Goal: Task Accomplishment & Management: Manage account settings

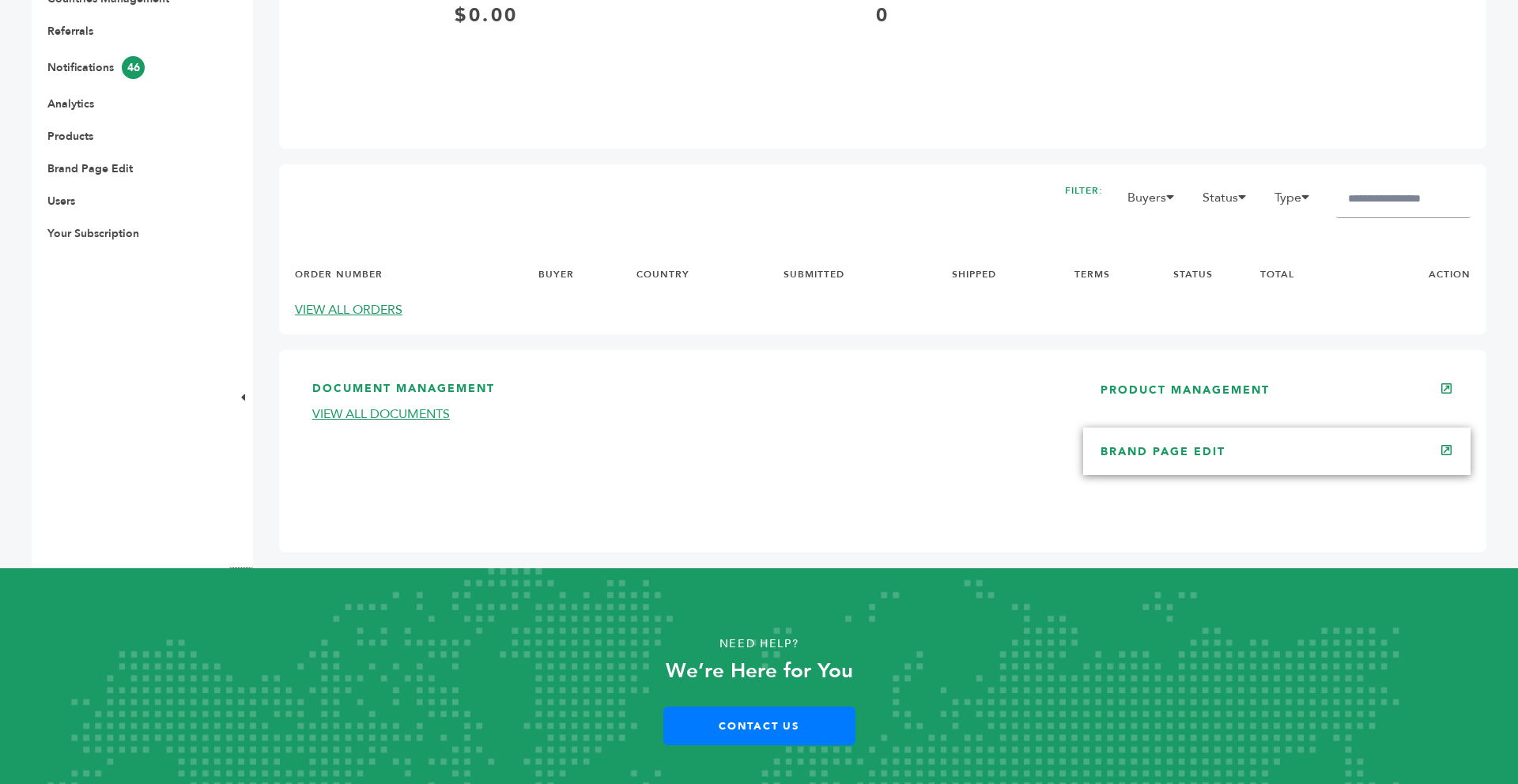
click at [1164, 458] on link "BRAND PAGE EDIT" at bounding box center [1162, 451] width 125 height 15
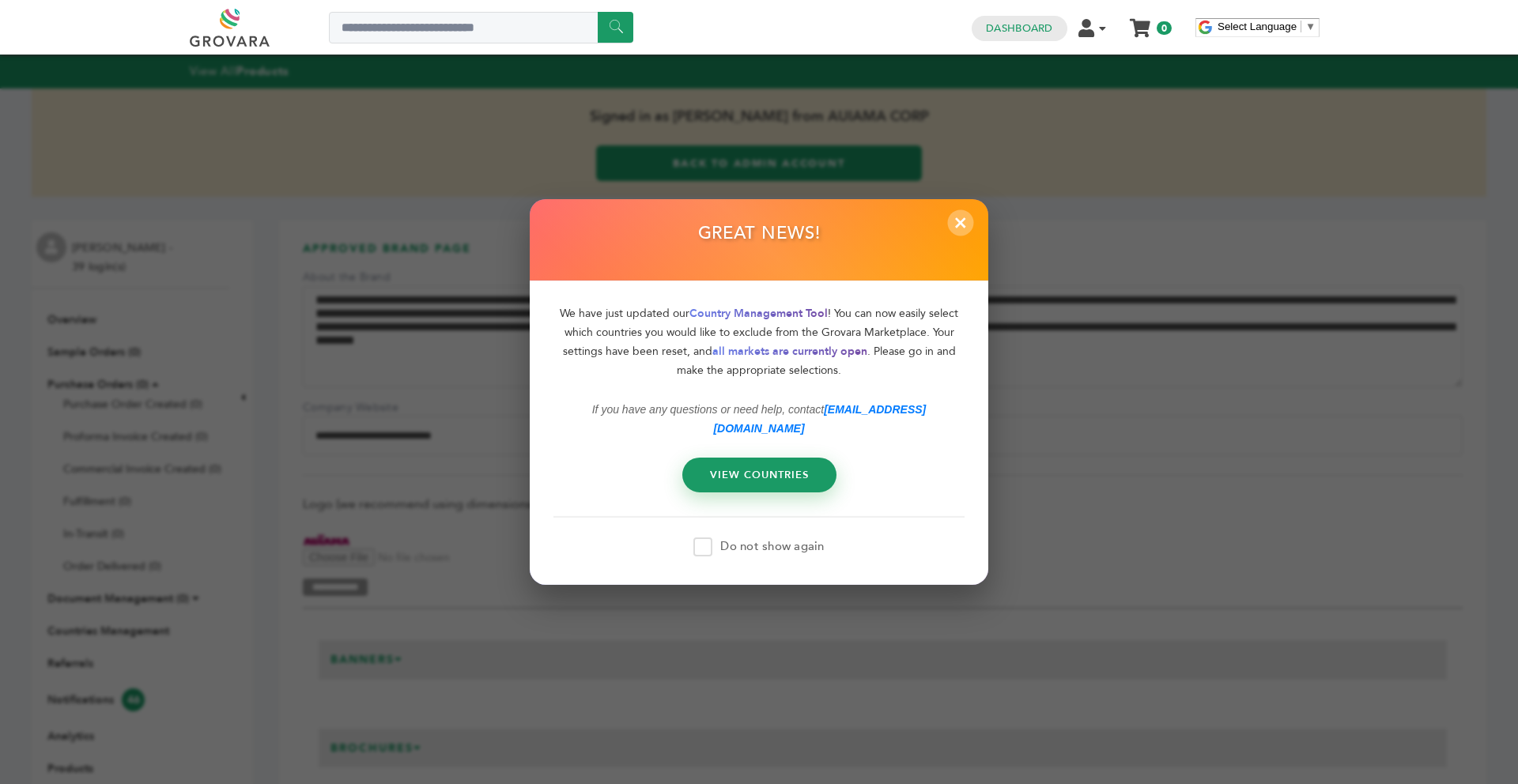
click at [959, 224] on span "×" at bounding box center [961, 222] width 26 height 26
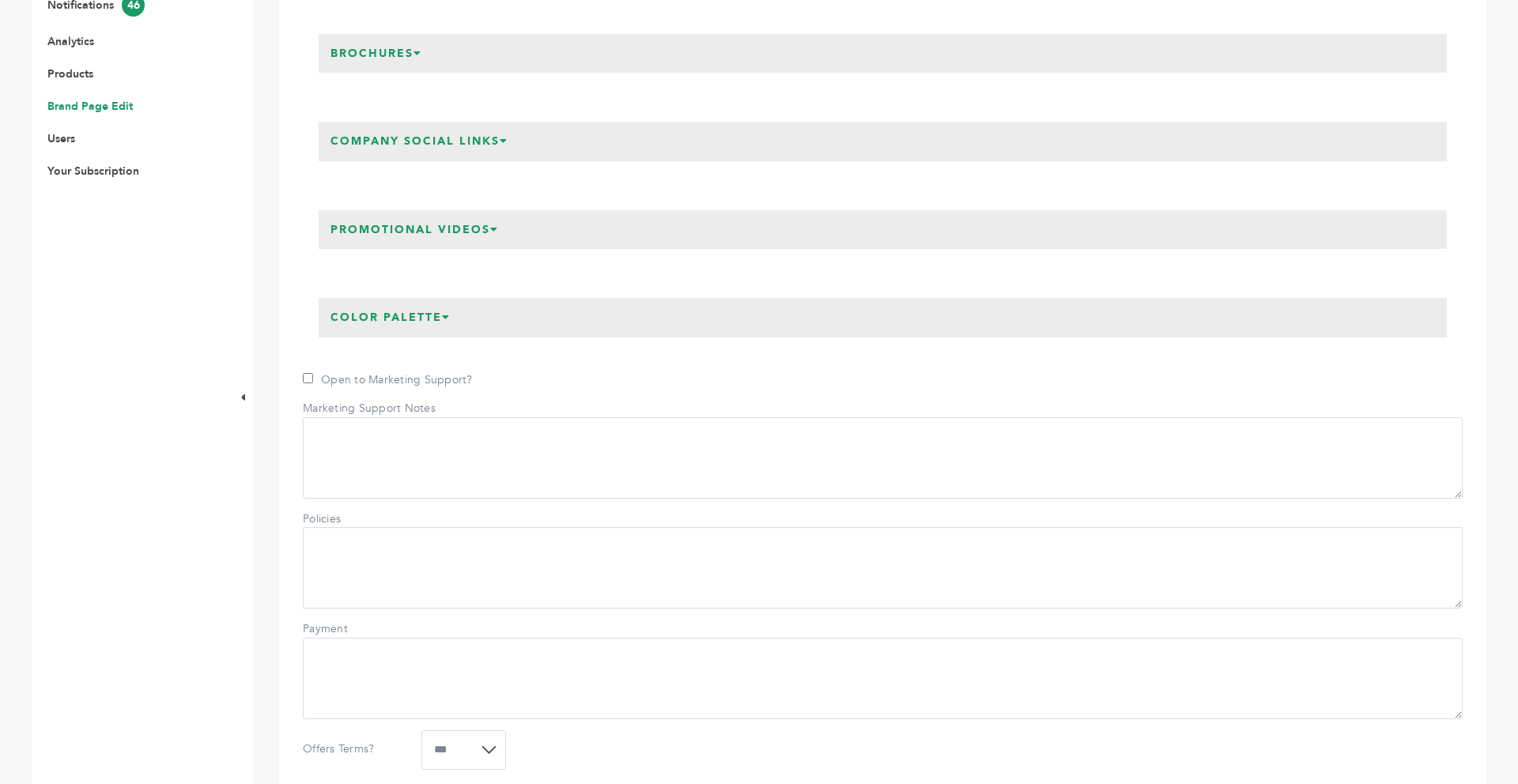
scroll to position [695, 0]
click at [472, 215] on h3 "Promotional Videos" at bounding box center [414, 229] width 192 height 39
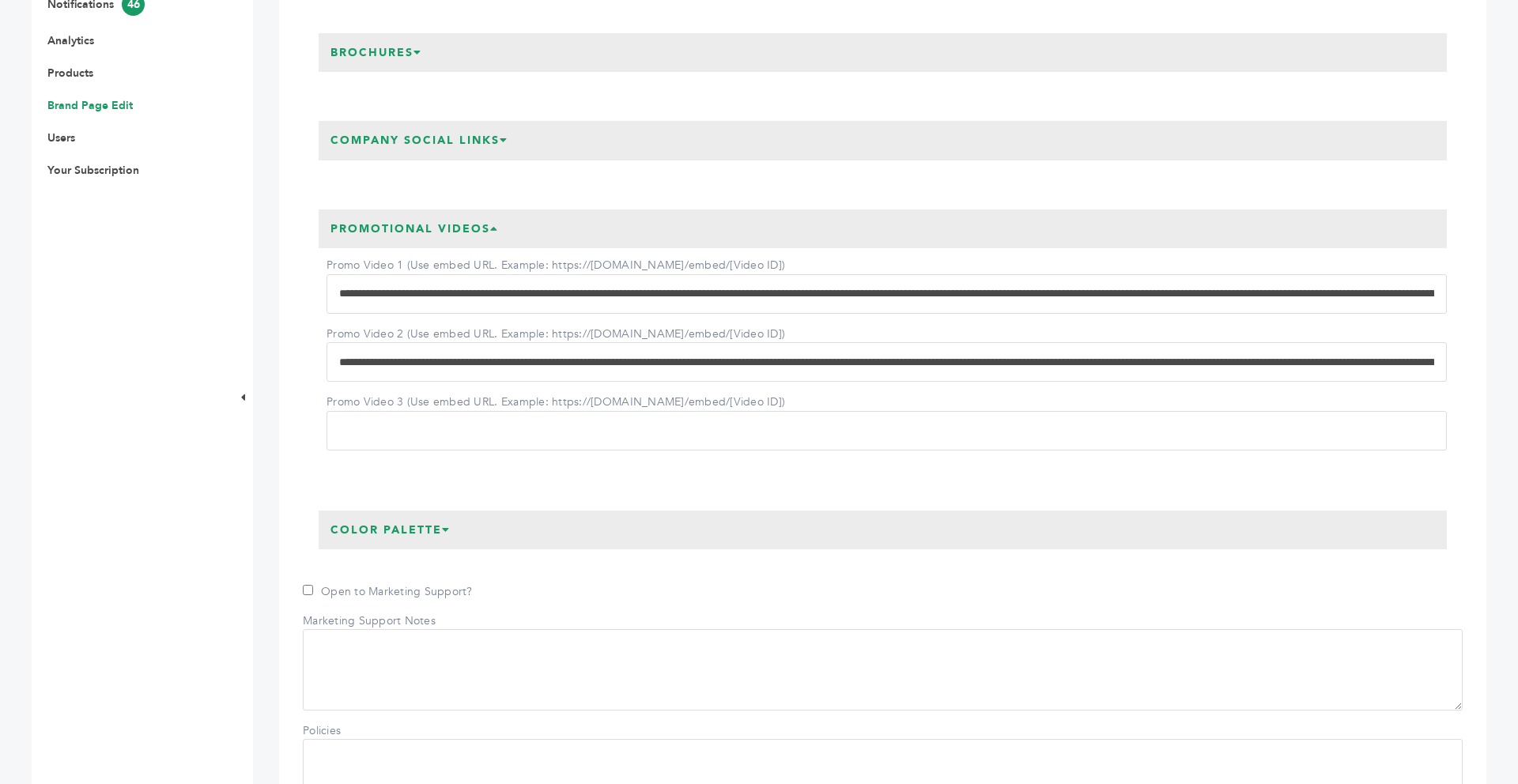
drag, startPoint x: 335, startPoint y: 290, endPoint x: 987, endPoint y: 296, distance: 652.0
click at [987, 296] on input "Promo Video 1 (Use embed URL. Example: https://[DOMAIN_NAME]/embed/[Video ID])" at bounding box center [887, 293] width 1121 height 39
type input "**********"
drag, startPoint x: 339, startPoint y: 361, endPoint x: 1018, endPoint y: 386, distance: 679.5
click at [1018, 386] on div "Promo Video 1 (Use embed URL. Example: https://www.youtube.com/embed/[Video ID]…" at bounding box center [883, 349] width 1129 height 201
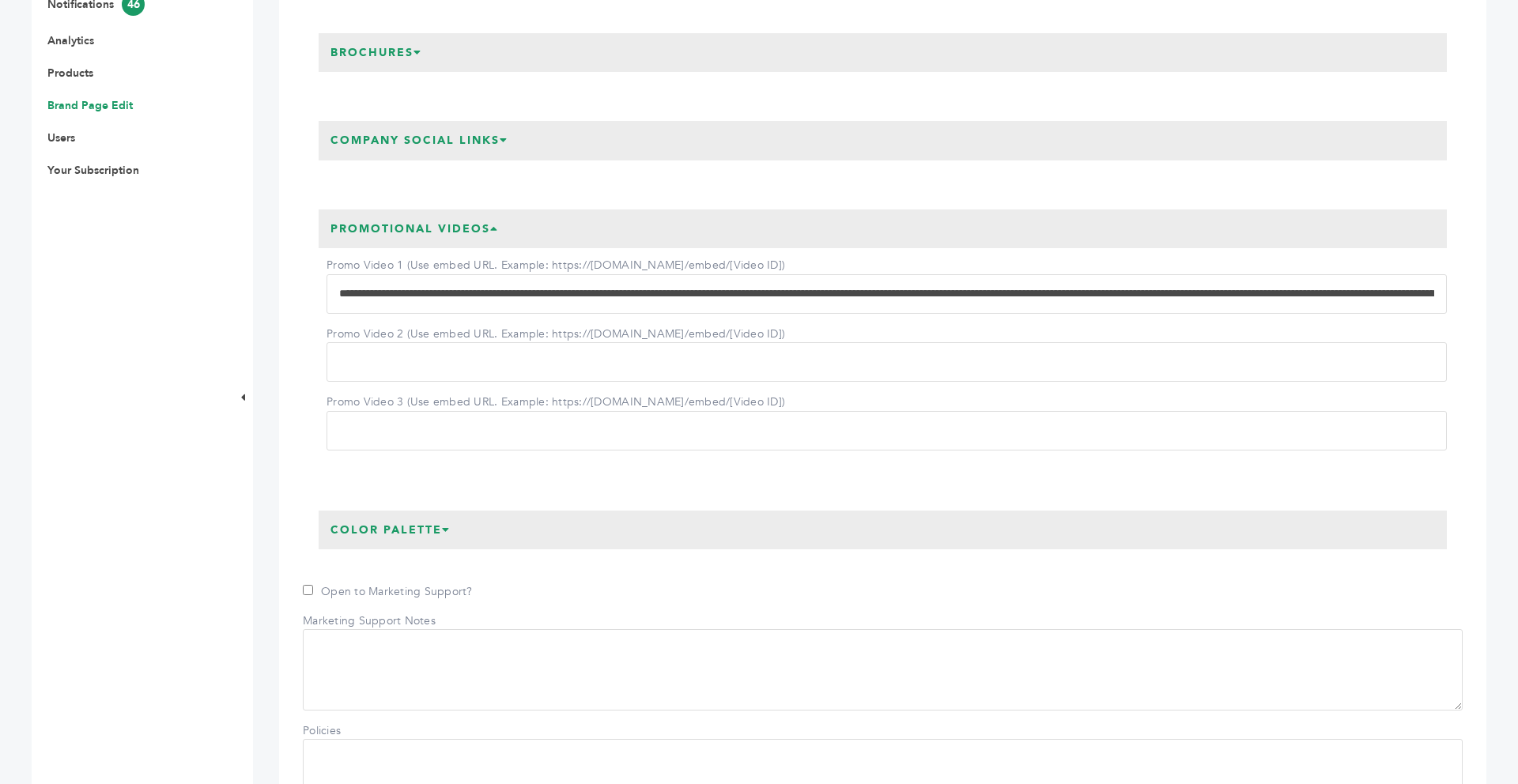
drag, startPoint x: 342, startPoint y: 289, endPoint x: 677, endPoint y: 273, distance: 335.4
click at [677, 274] on input "Promo Video 1 (Use embed URL. Example: https://[DOMAIN_NAME]/embed/[Video ID])" at bounding box center [887, 293] width 1121 height 39
drag, startPoint x: 332, startPoint y: 292, endPoint x: 686, endPoint y: 325, distance: 355.5
click at [686, 325] on div "Promo Video 1 (Use embed URL. Example: https://www.youtube.com/embed/[Video ID]…" at bounding box center [883, 349] width 1129 height 201
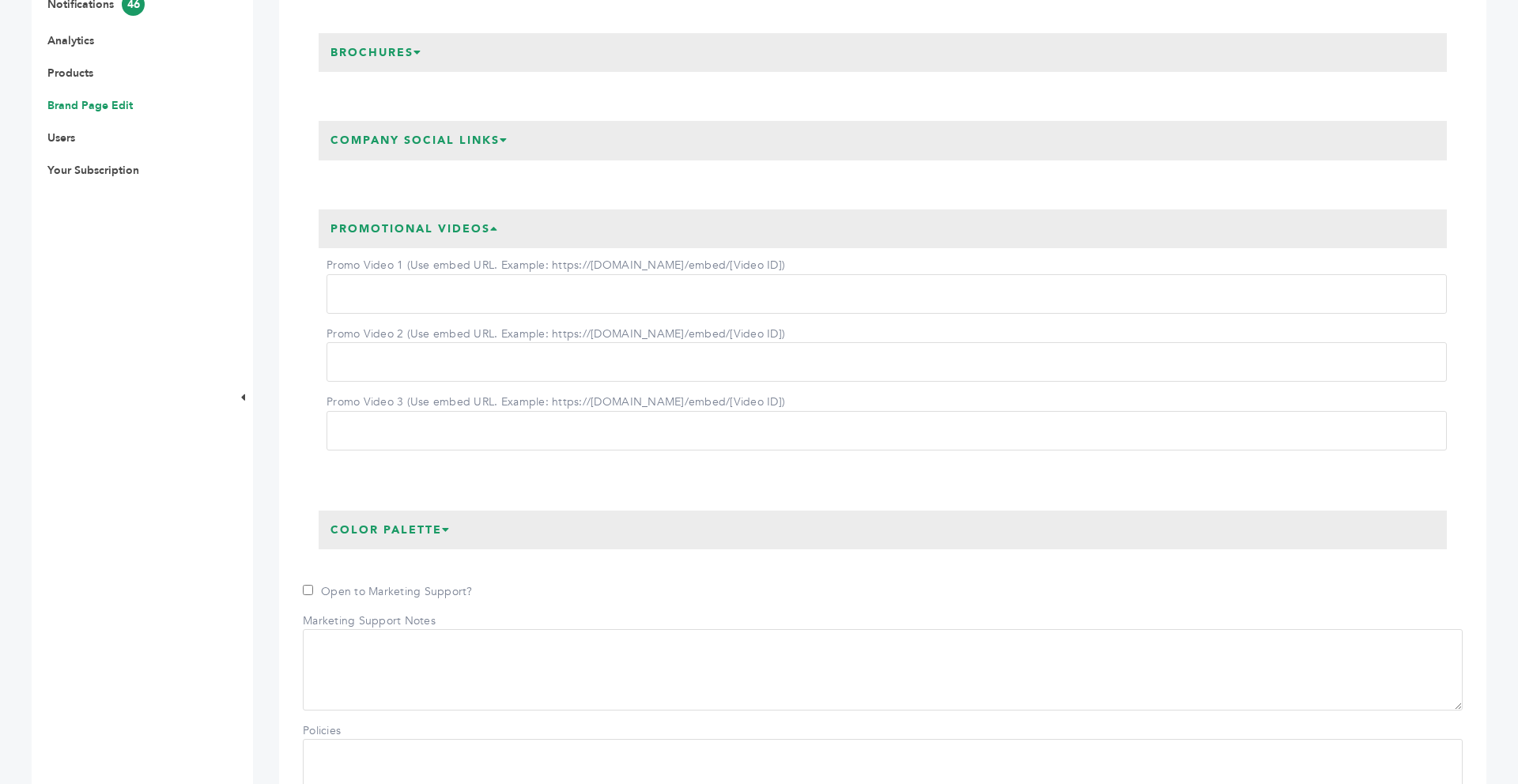
click at [420, 488] on div "**********" at bounding box center [883, 460] width 1160 height 1777
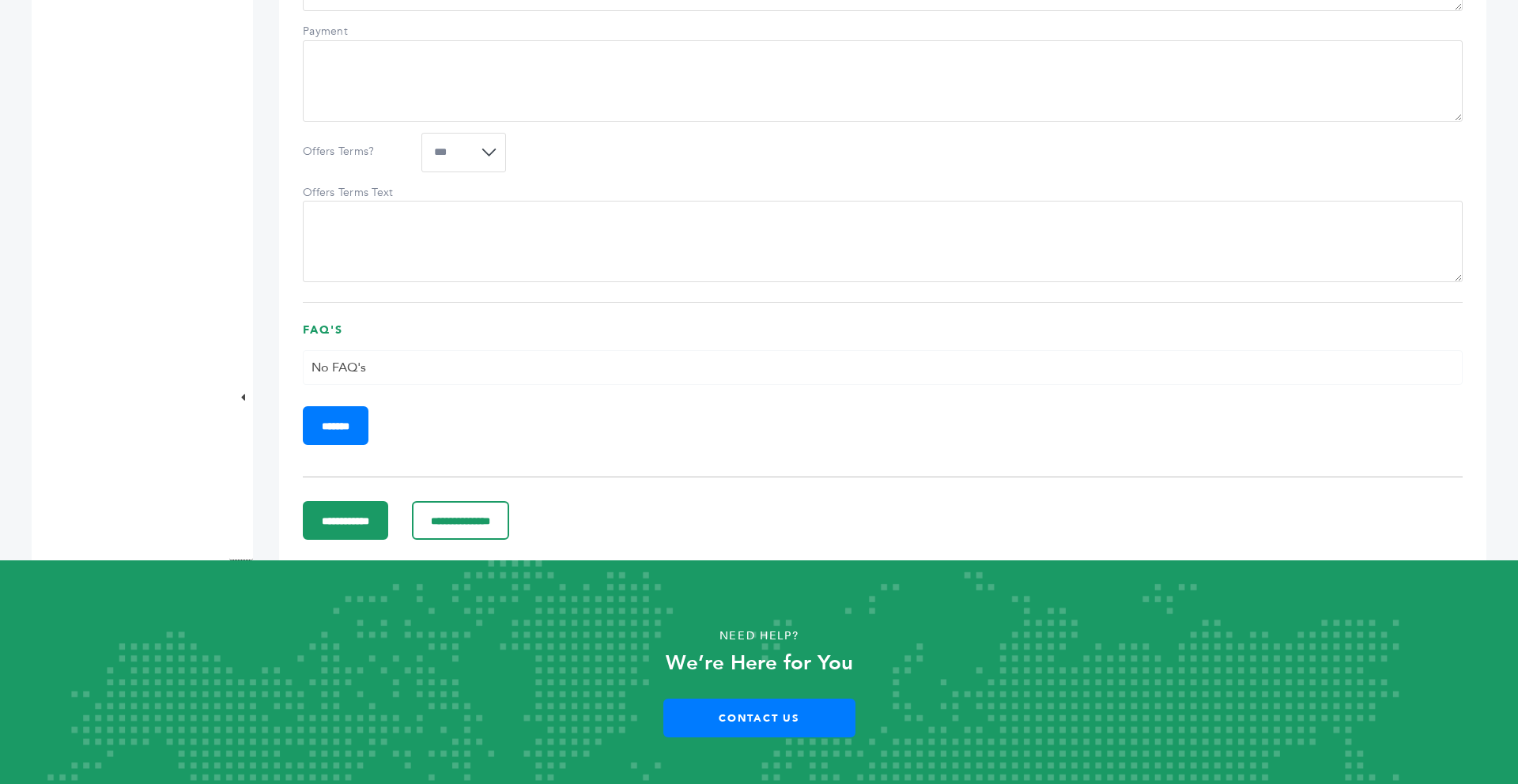
scroll to position [1517, 0]
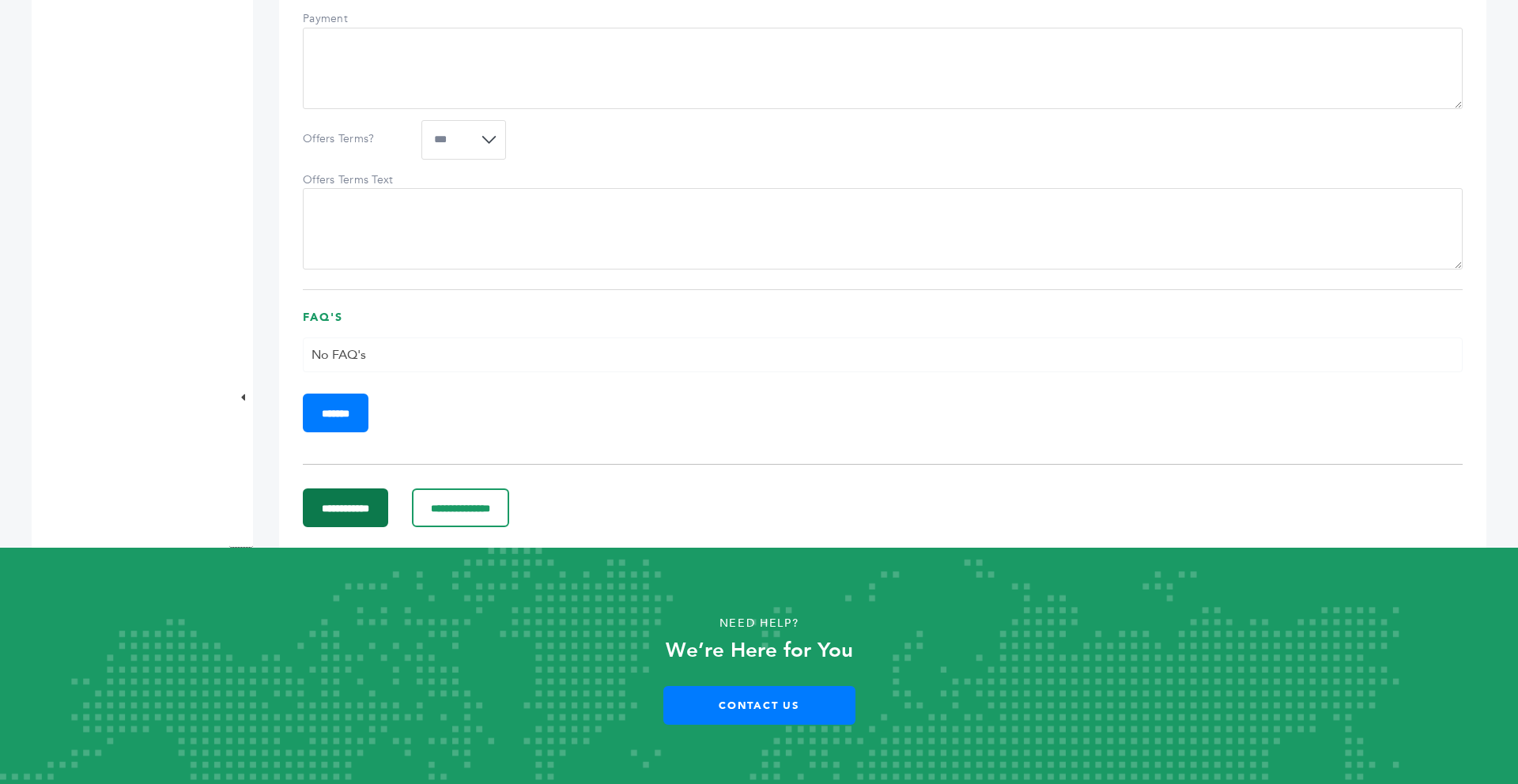
click at [389, 527] on input "**********" at bounding box center [346, 508] width 85 height 39
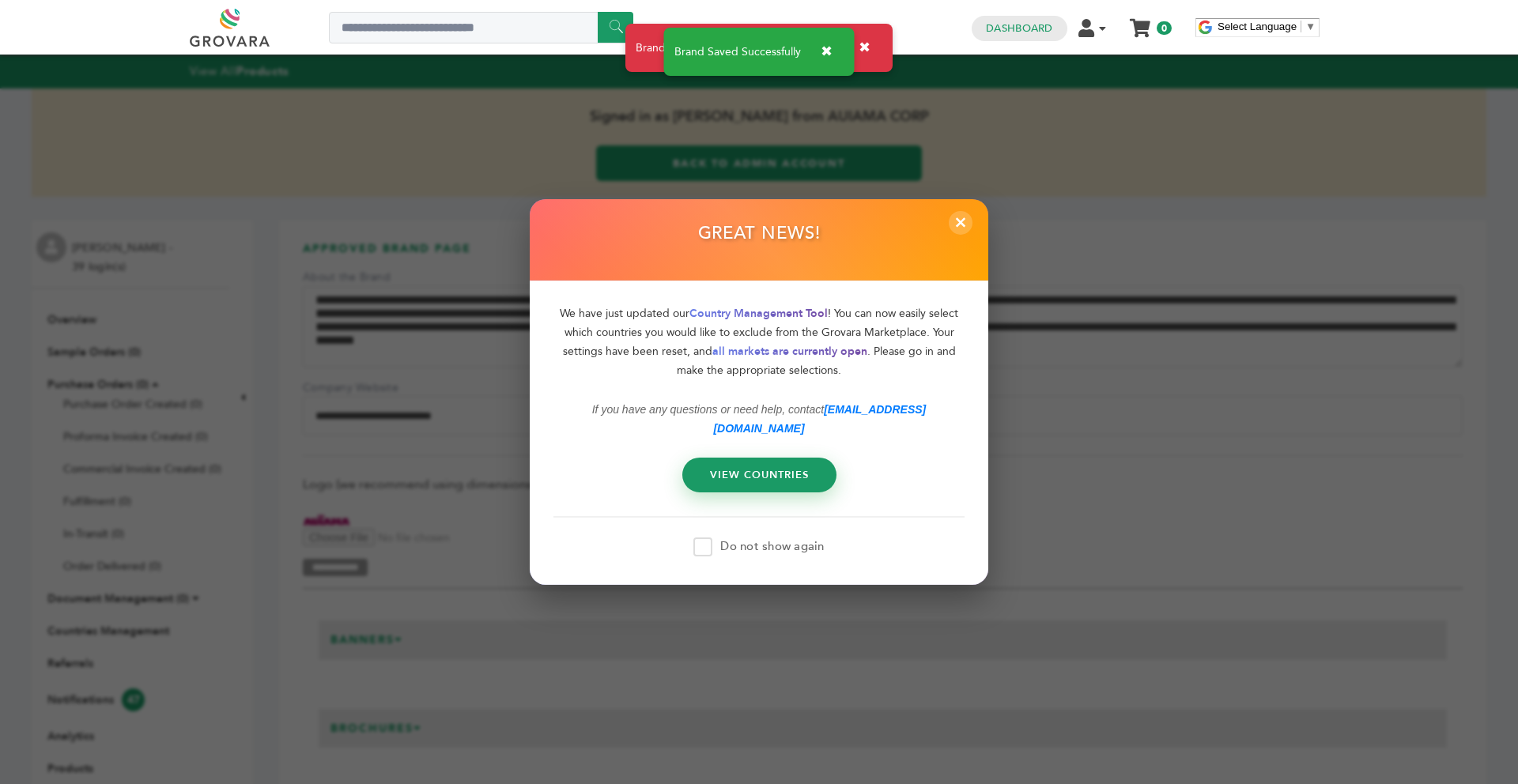
click at [959, 227] on span "×" at bounding box center [960, 222] width 23 height 23
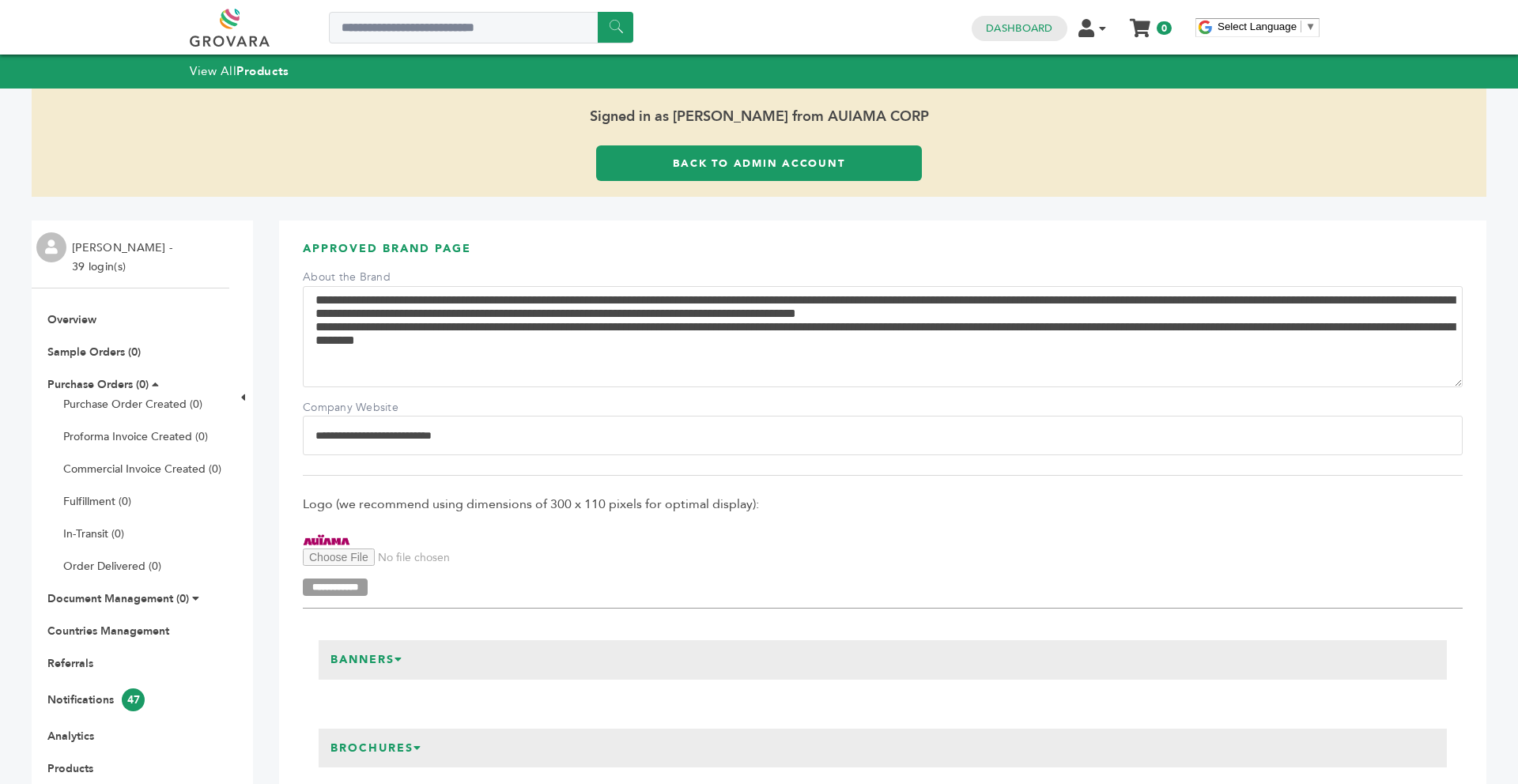
click at [726, 163] on link "Back to Admin Account" at bounding box center [759, 163] width 326 height 35
